Goal: Find specific page/section: Find specific page/section

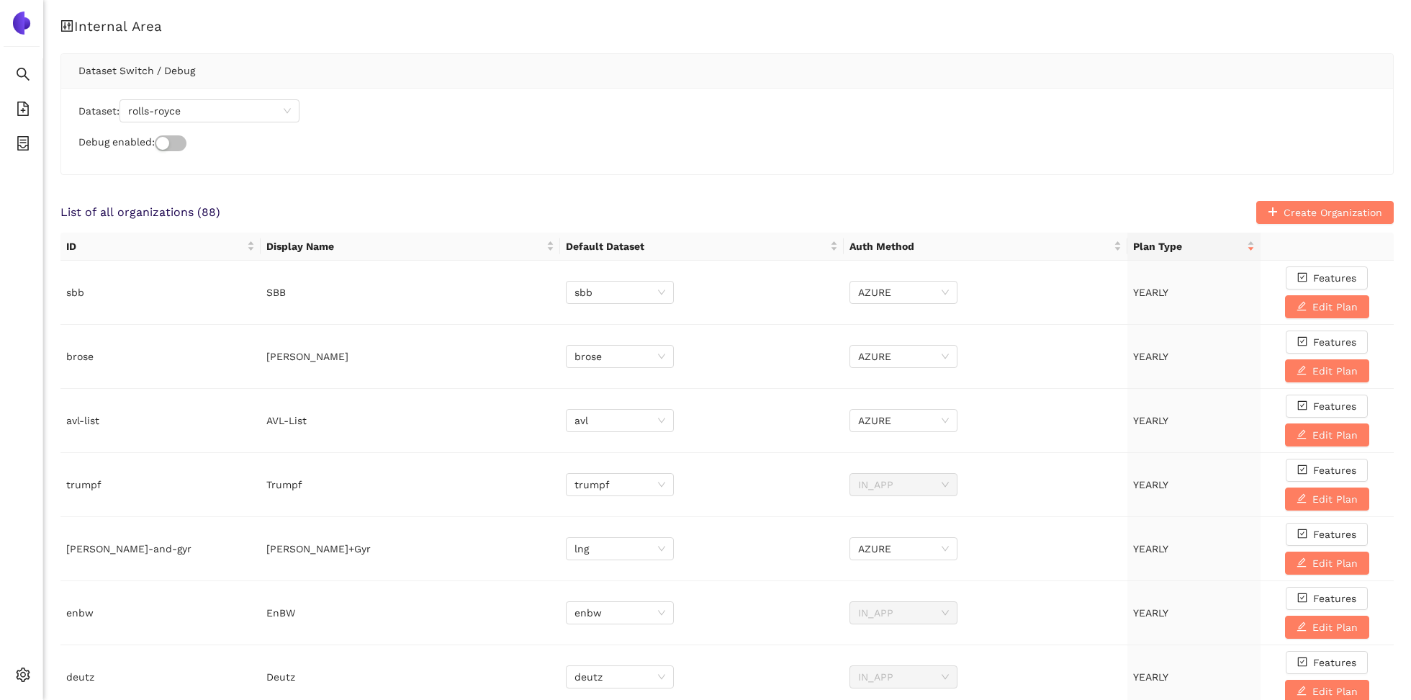
click at [310, 111] on div "Dataset: rolls-royce" at bounding box center [726, 110] width 1297 height 23
click at [284, 111] on span "rolls-royce" at bounding box center [209, 111] width 163 height 22
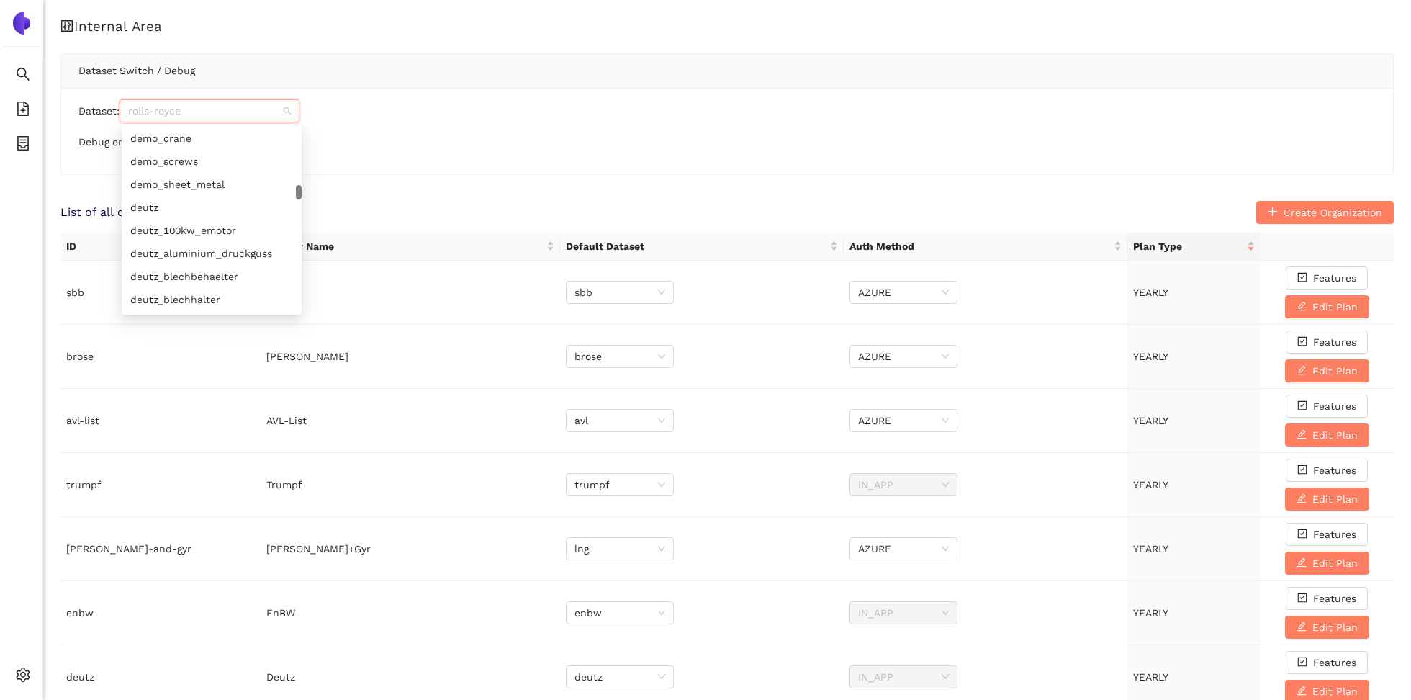
scroll to position [3367, 0]
click at [212, 207] on div "deutz" at bounding box center [211, 205] width 163 height 16
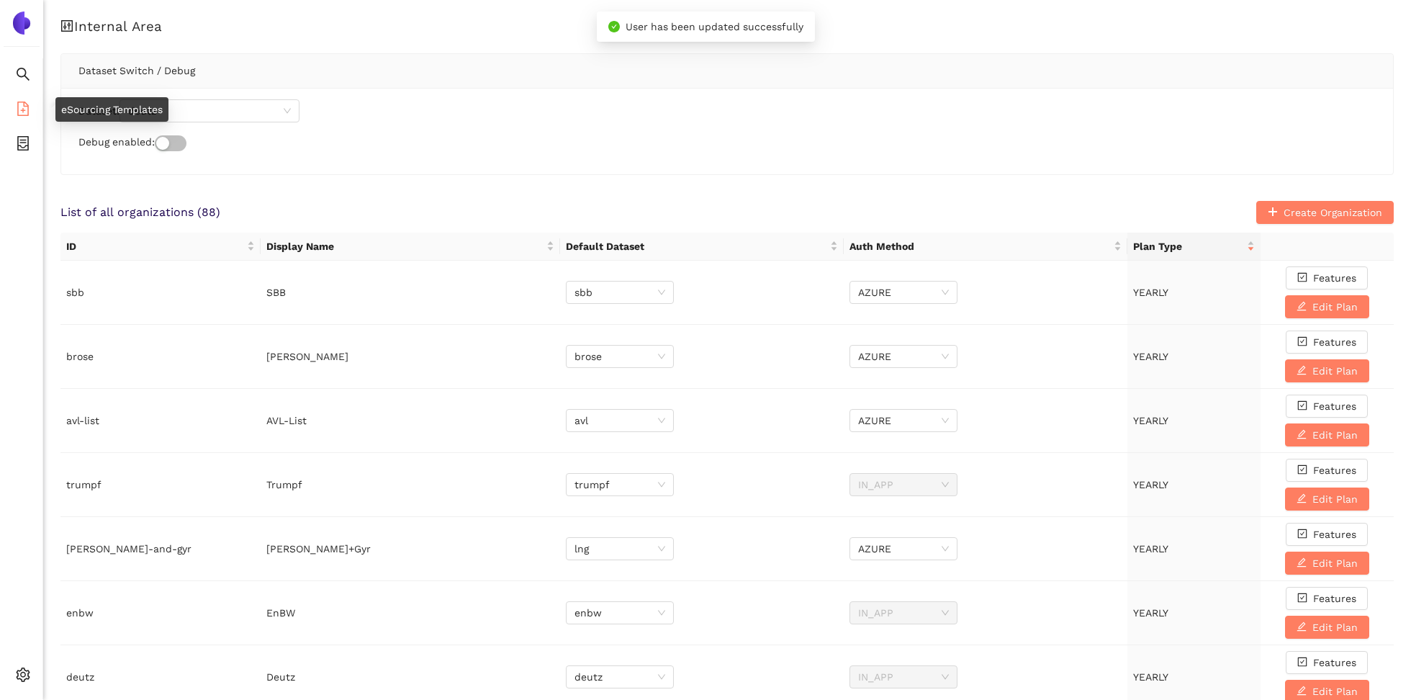
click at [21, 112] on icon "file-add" at bounding box center [23, 109] width 14 height 14
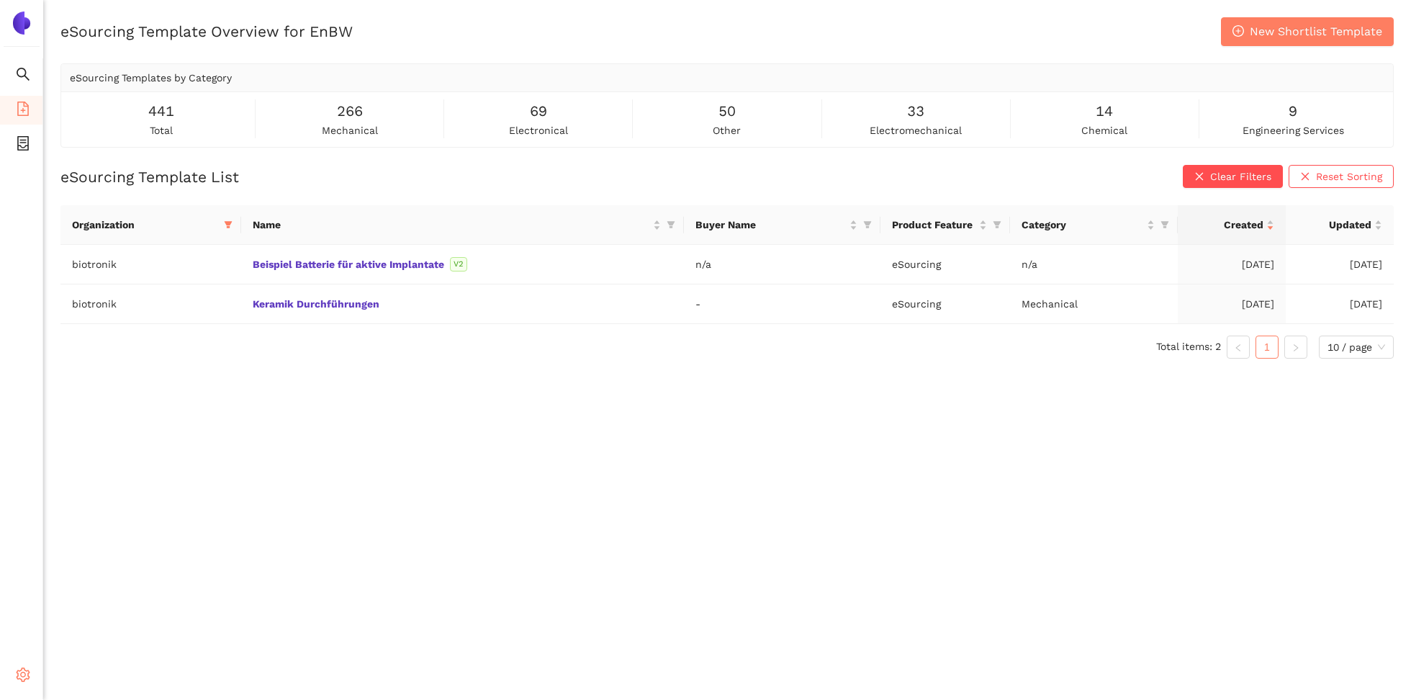
click at [29, 673] on icon "setting" at bounding box center [23, 674] width 14 height 14
click at [99, 575] on span "Internal Area" at bounding box center [104, 571] width 64 height 12
